Goal: Task Accomplishment & Management: Use online tool/utility

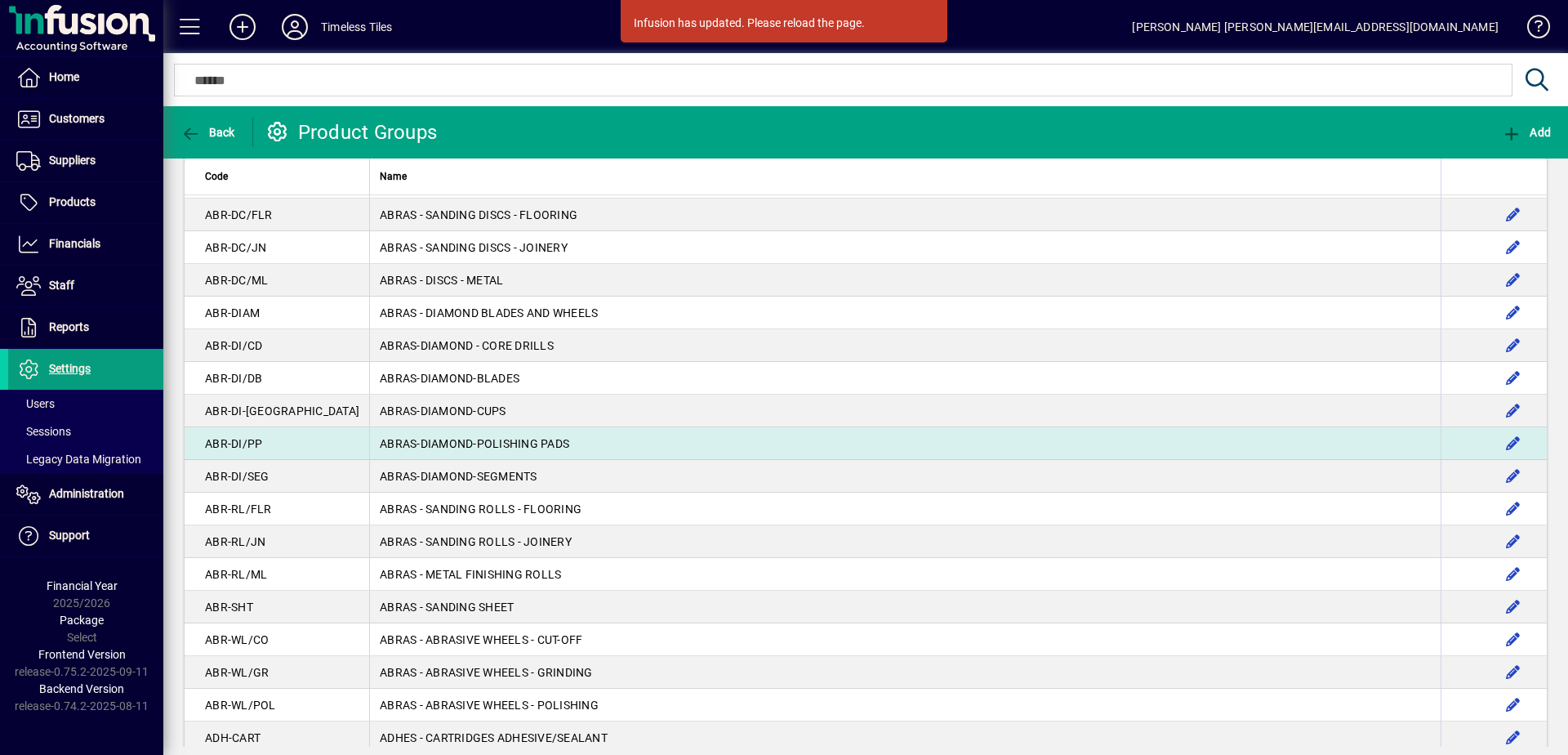
scroll to position [334, 0]
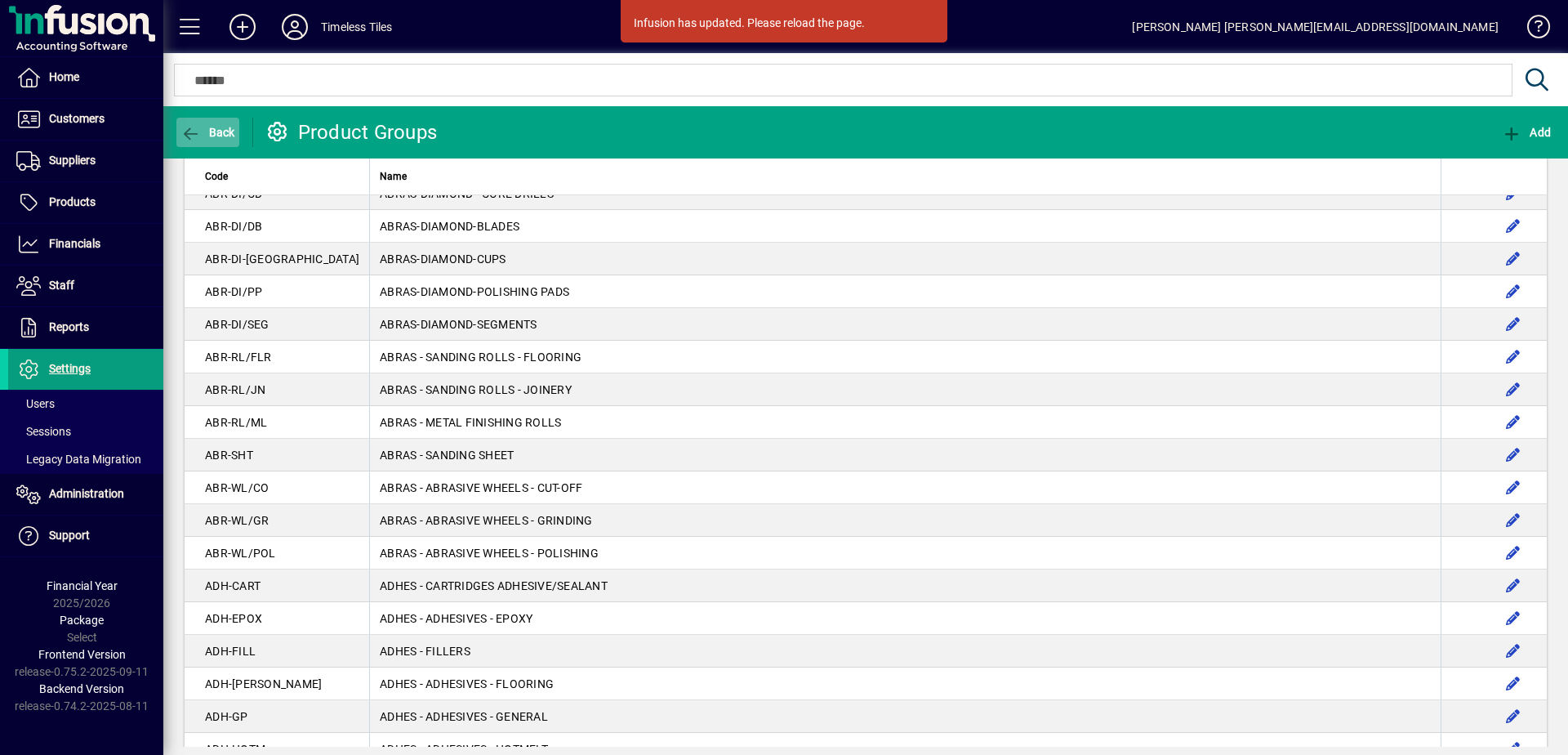
click at [196, 130] on icon "button" at bounding box center [191, 134] width 21 height 17
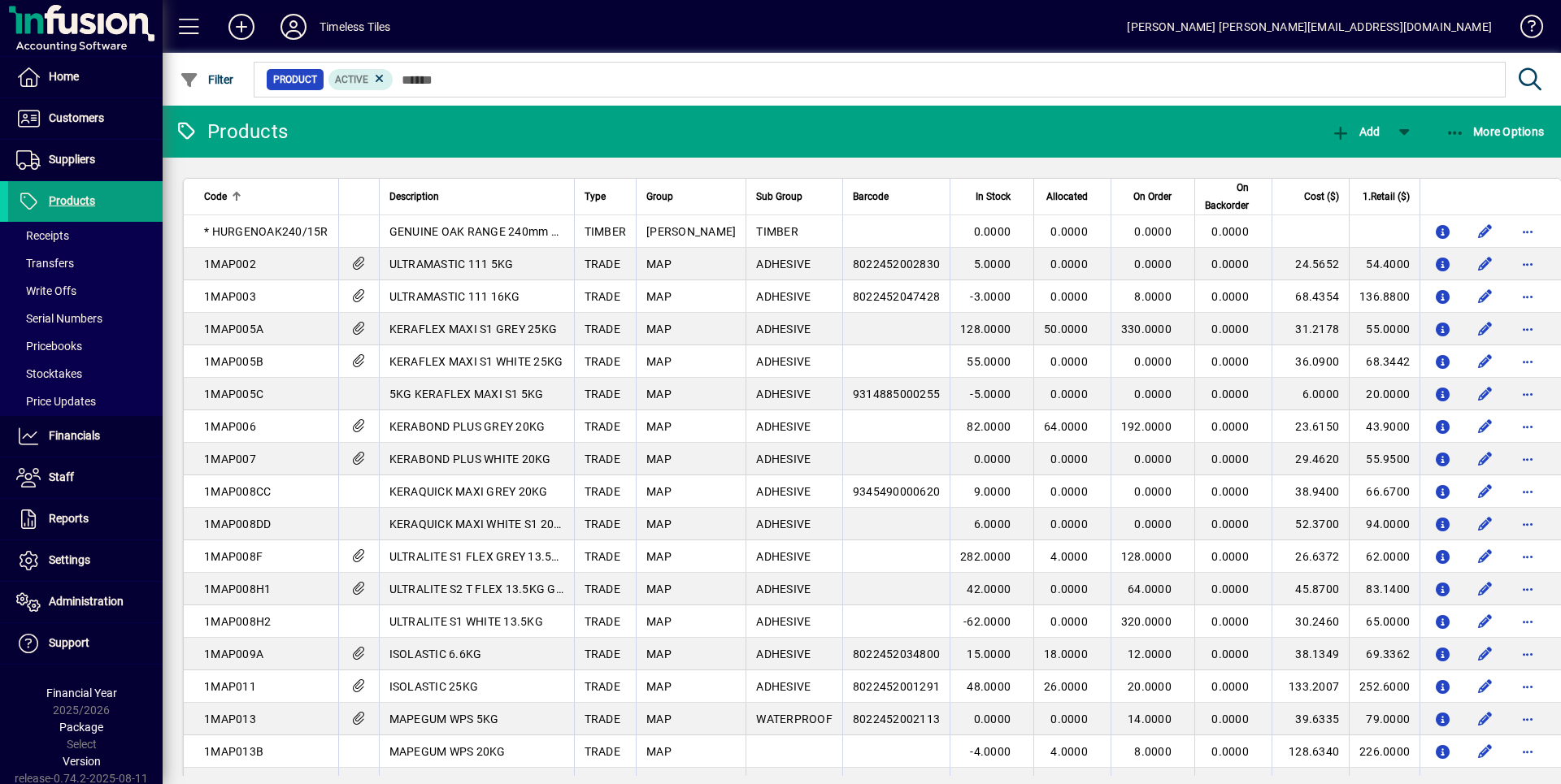
click at [299, 27] on icon at bounding box center [293, 27] width 32 height 26
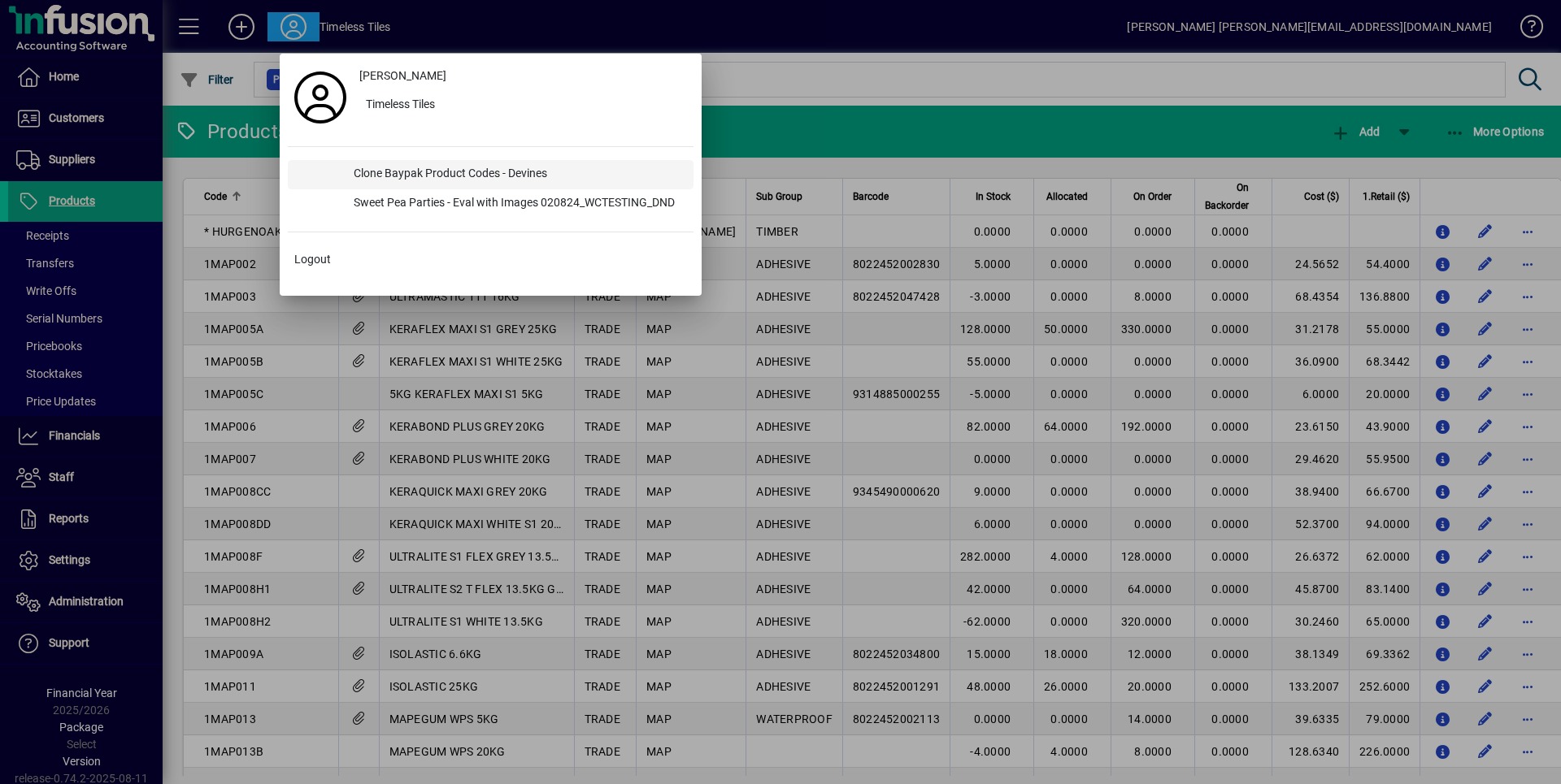
click at [375, 176] on div "Clone Baypak Product Codes - Devines" at bounding box center [517, 174] width 352 height 29
